Goal: Task Accomplishment & Management: Use online tool/utility

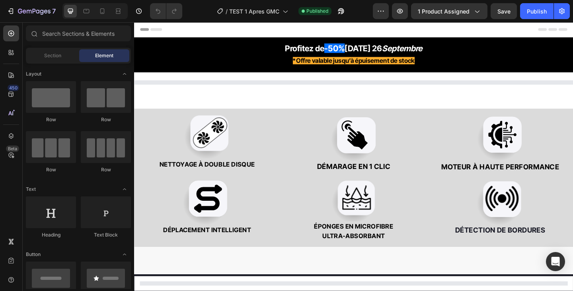
click at [383, 53] on strong "[DATE] 26" at bounding box center [383, 50] width 41 height 10
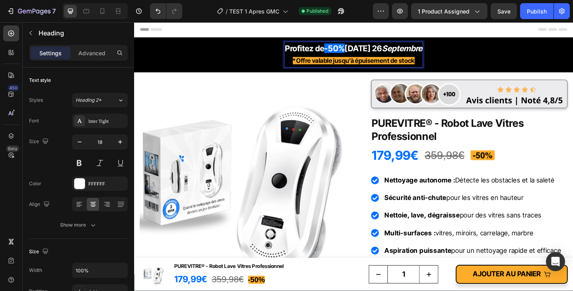
click at [404, 52] on strong "ce Samedi 26" at bounding box center [383, 50] width 41 height 10
click at [485, 144] on h2 "PUREVITRE® - Robot Lave Vitres Professionnel" at bounding box center [498, 139] width 214 height 31
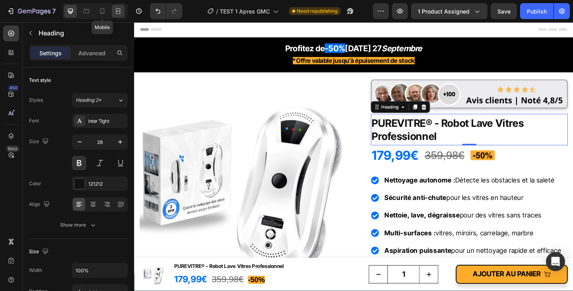
click at [103, 16] on div at bounding box center [102, 11] width 13 height 13
type input "24"
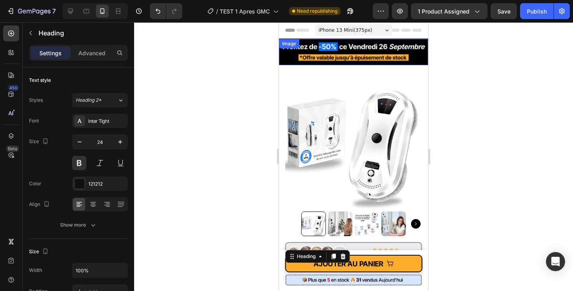
click at [398, 43] on img at bounding box center [353, 52] width 149 height 26
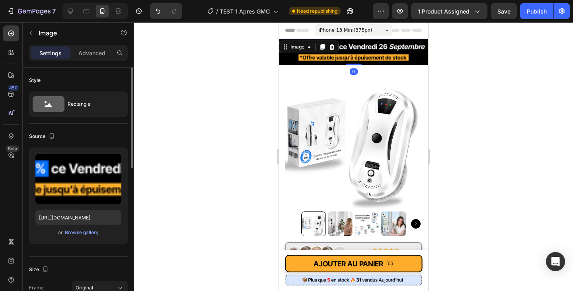
scroll to position [214, 0]
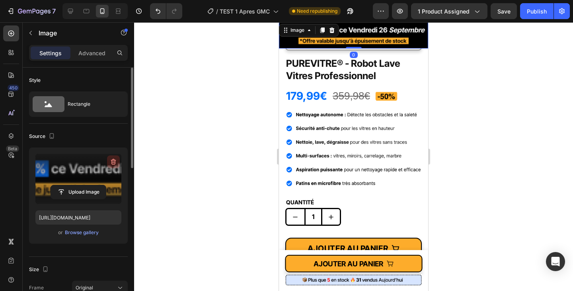
click at [113, 165] on icon "button" at bounding box center [113, 162] width 8 height 8
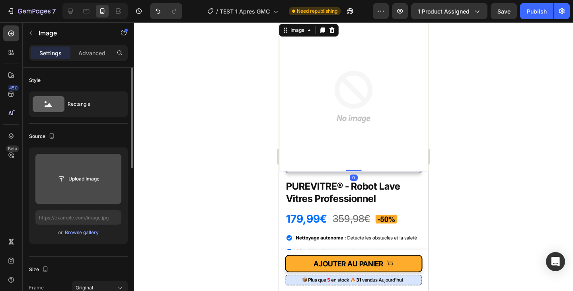
scroll to position [337, 0]
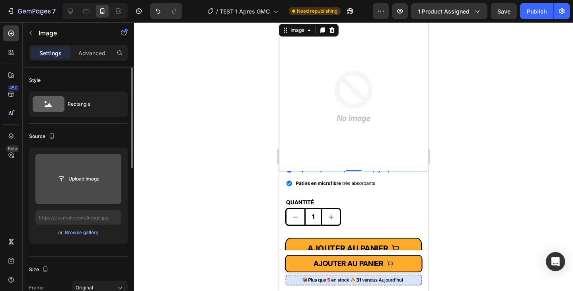
click at [79, 178] on input "file" at bounding box center [78, 179] width 55 height 14
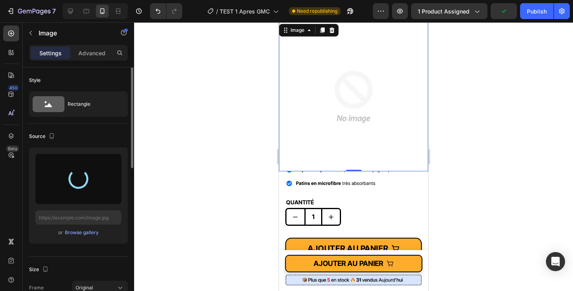
click at [51, 55] on p "Settings" at bounding box center [50, 53] width 22 height 8
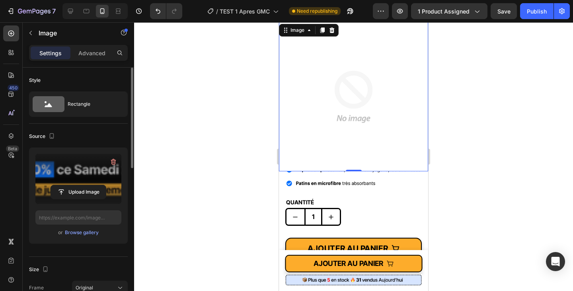
type input "https://cdn.shopify.com/s/files/1/0877/0696/0161/files/gempages_514440042677011…"
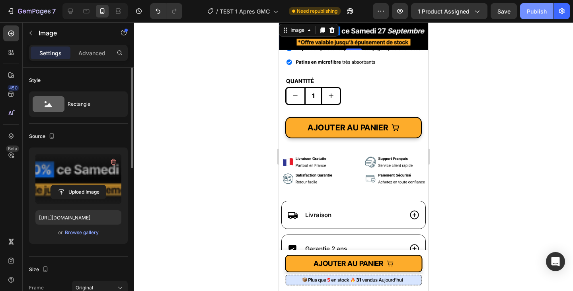
scroll to position [216, 0]
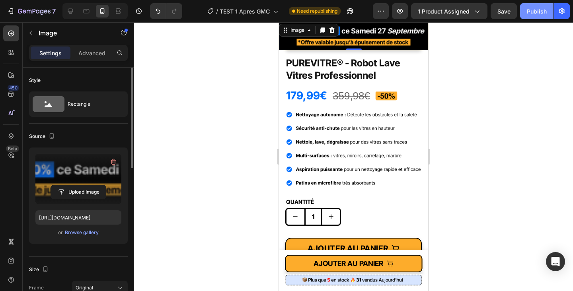
click at [540, 12] on div "Publish" at bounding box center [537, 11] width 20 height 8
